Goal: Information Seeking & Learning: Learn about a topic

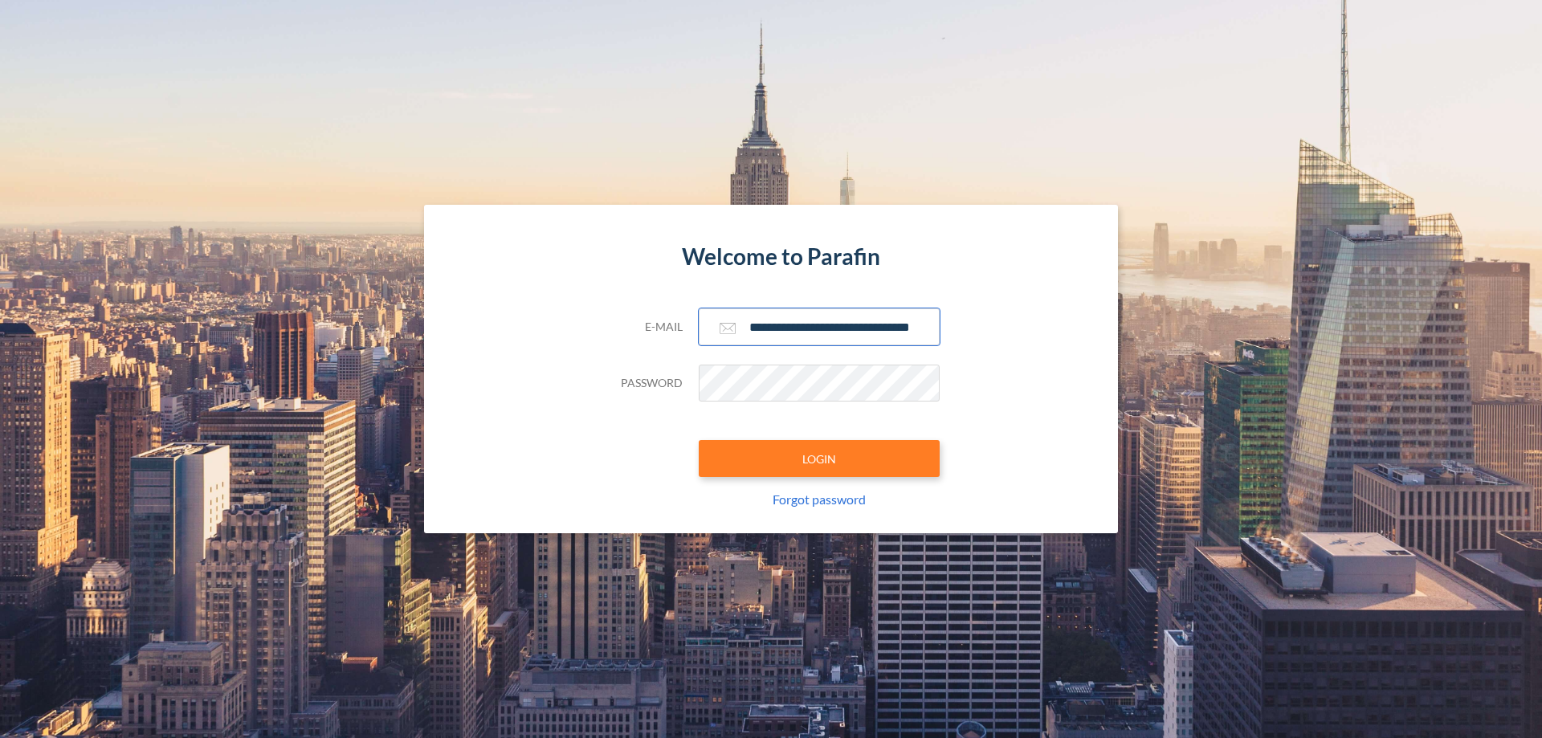
type input "**********"
click at [819, 459] on button "LOGIN" at bounding box center [819, 458] width 241 height 37
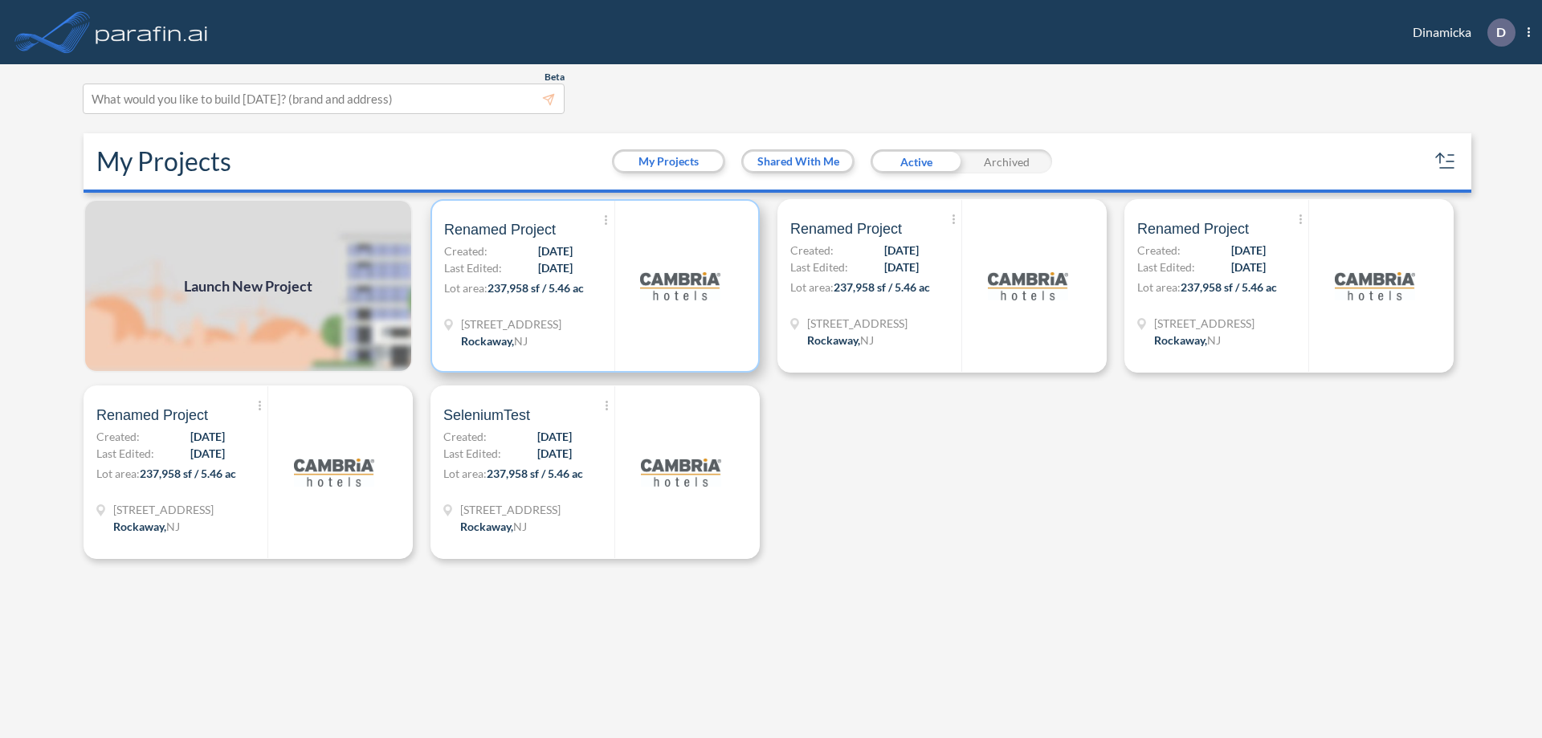
scroll to position [4, 0]
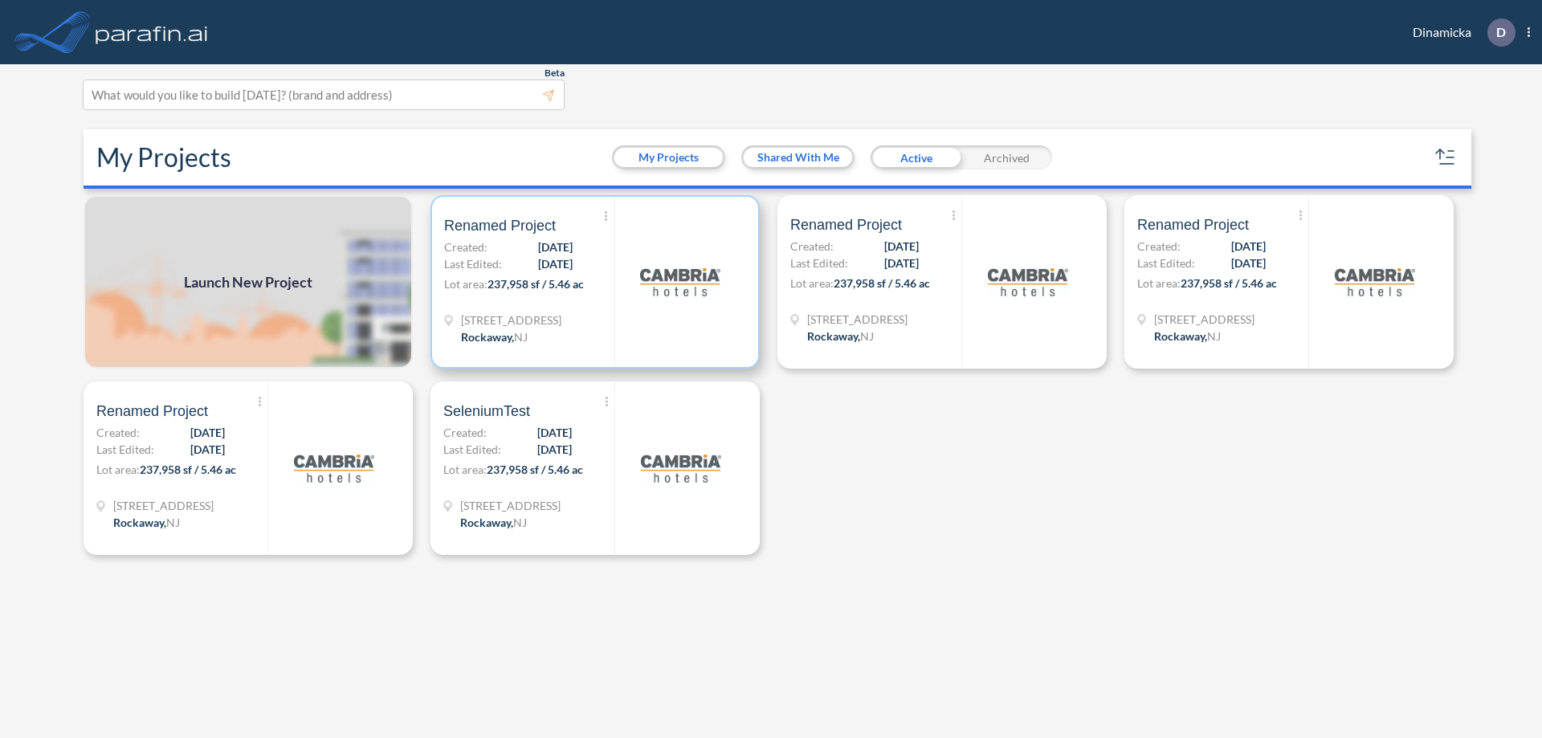
click at [595, 282] on p "Lot area: 237,958 sf / 5.46 ac" at bounding box center [529, 287] width 170 height 23
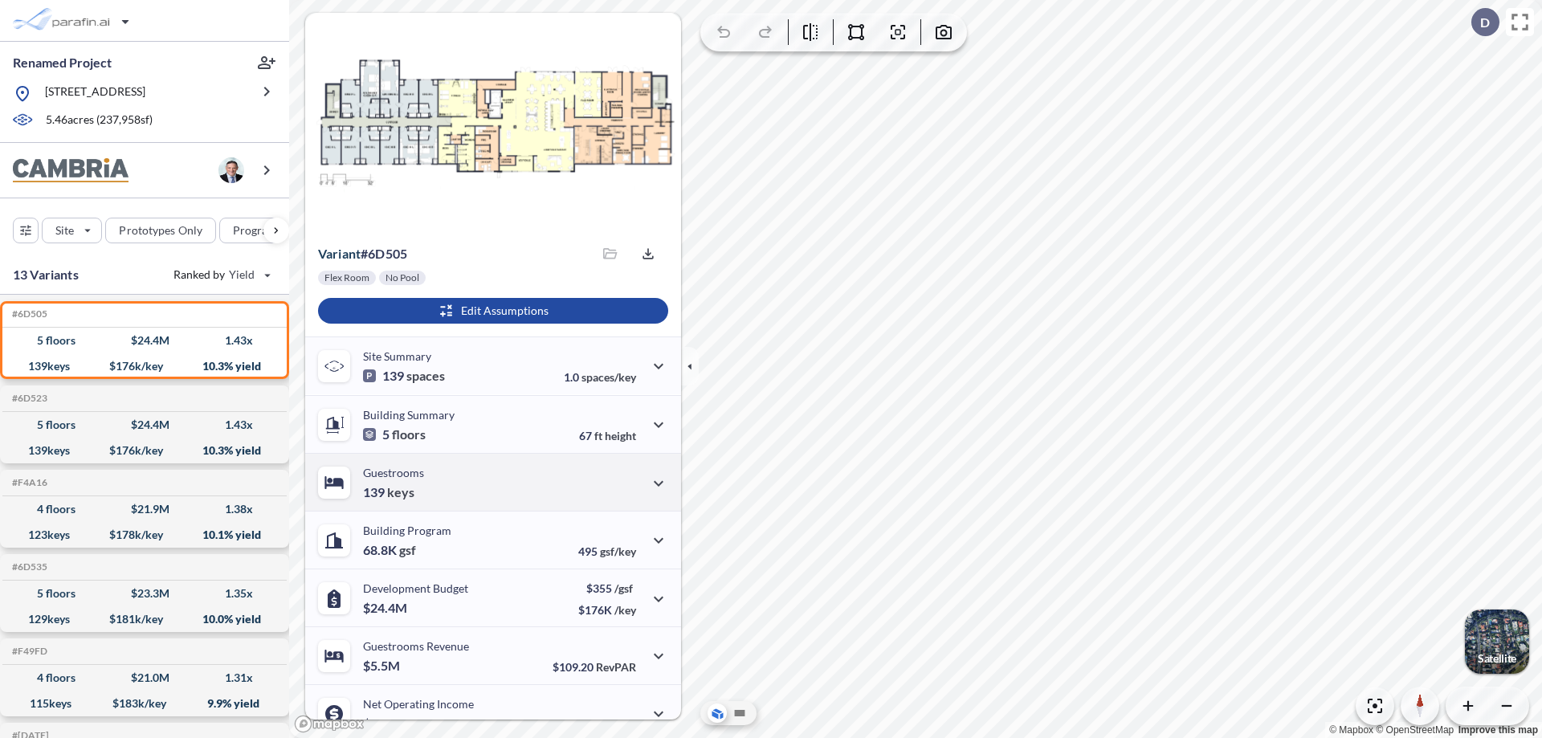
scroll to position [81, 0]
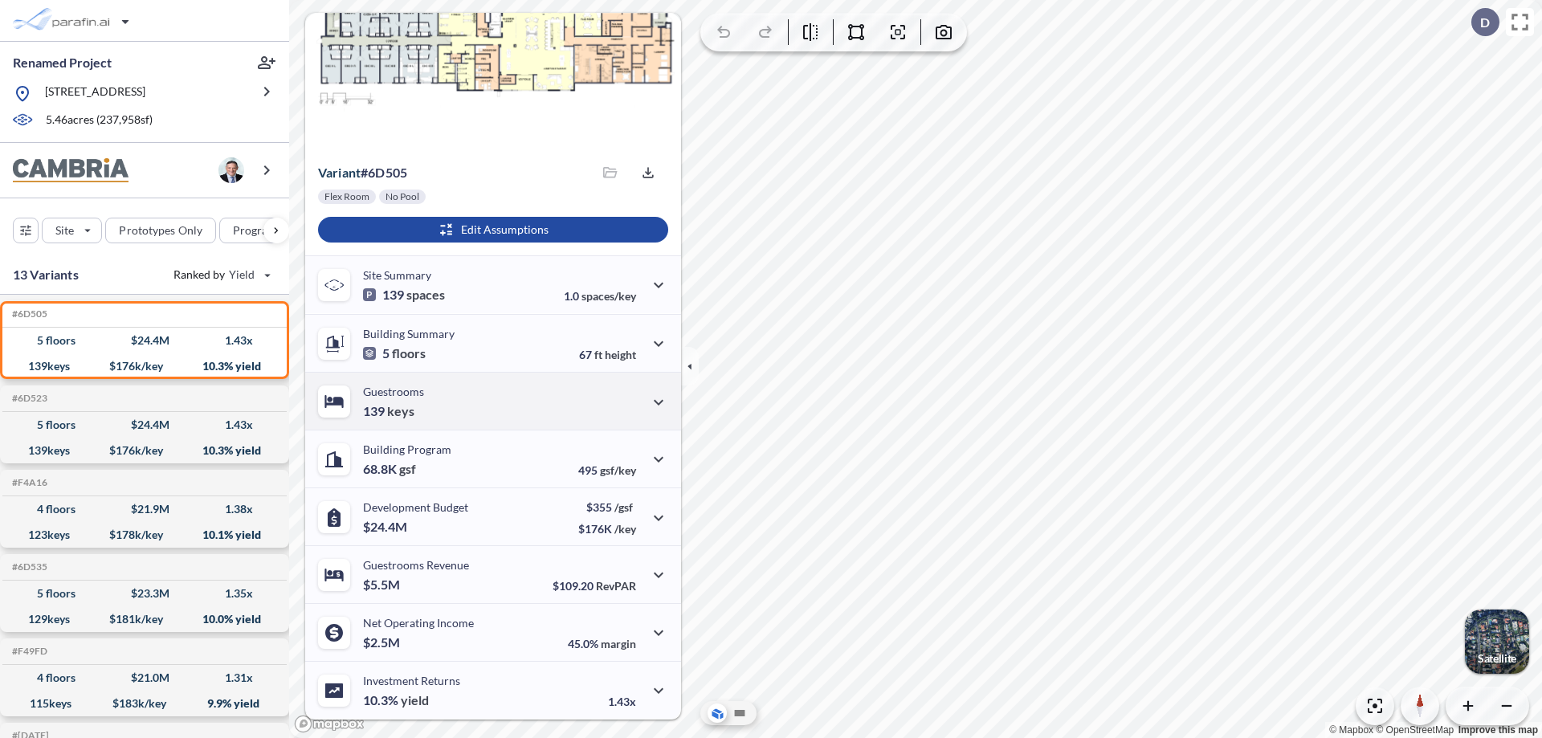
click at [491, 401] on div "Guestrooms 139 keys" at bounding box center [493, 401] width 376 height 58
